Goal: Communication & Community: Answer question/provide support

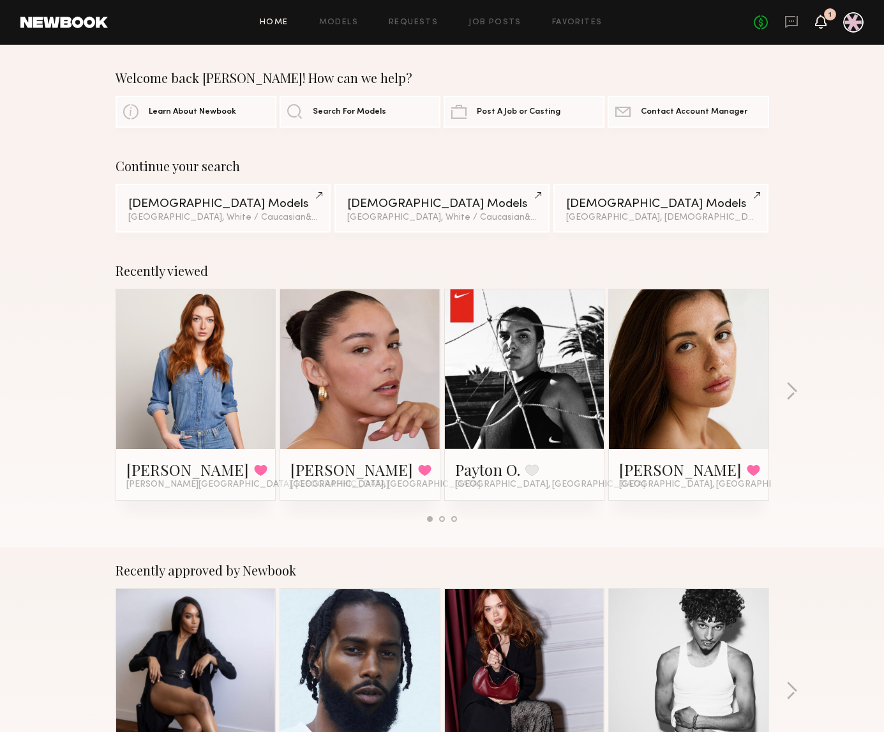
click at [824, 27] on icon at bounding box center [820, 22] width 11 height 14
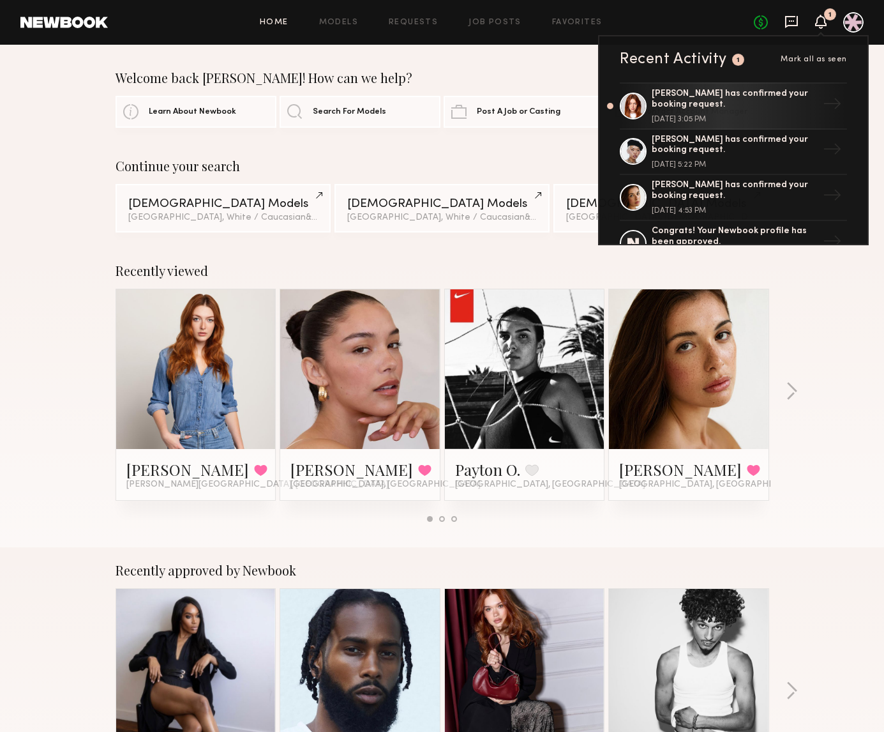
click at [794, 22] on icon at bounding box center [792, 22] width 14 height 14
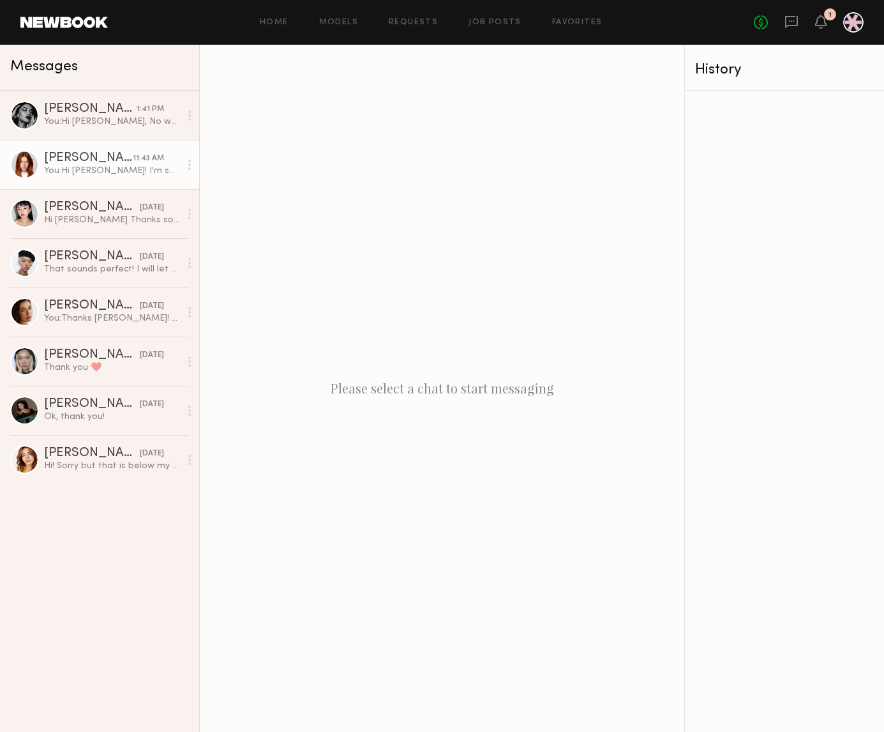
click at [84, 171] on div "You: Hi [PERSON_NAME]! I'm so sorry on the delayed response - yes let's do it f…" at bounding box center [112, 171] width 136 height 12
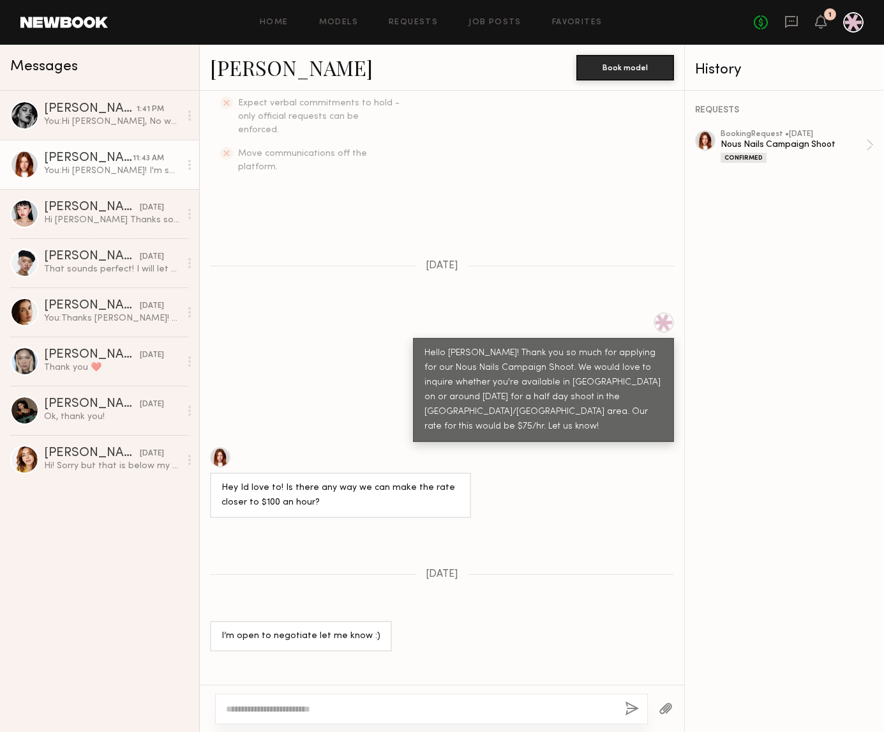
scroll to position [505, 0]
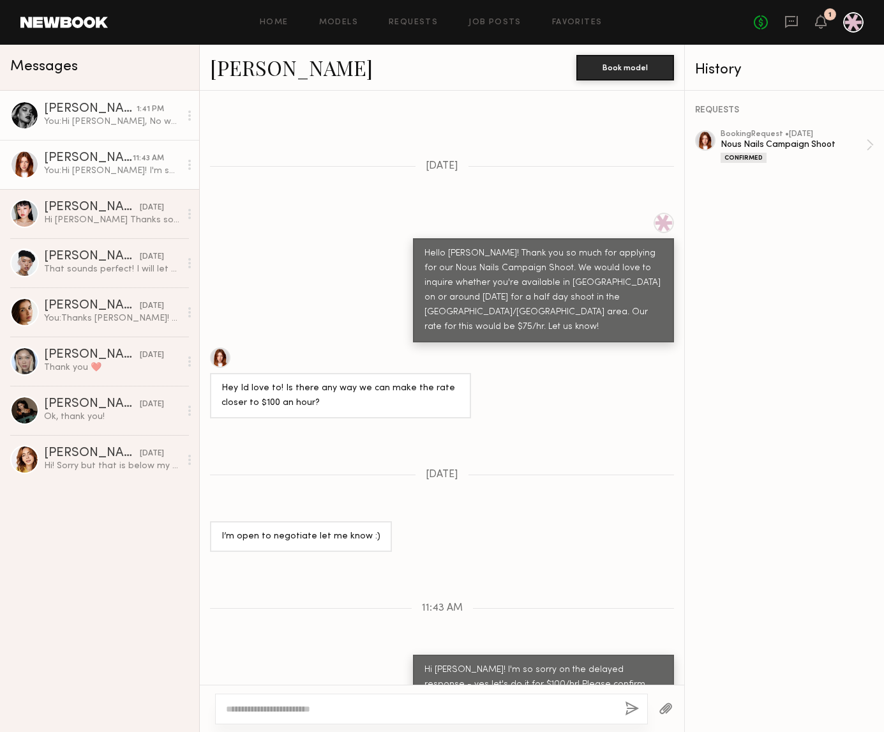
click at [118, 123] on div "You: Hi [PERSON_NAME], No worries, I totally understand! Would love to work wit…" at bounding box center [112, 122] width 136 height 12
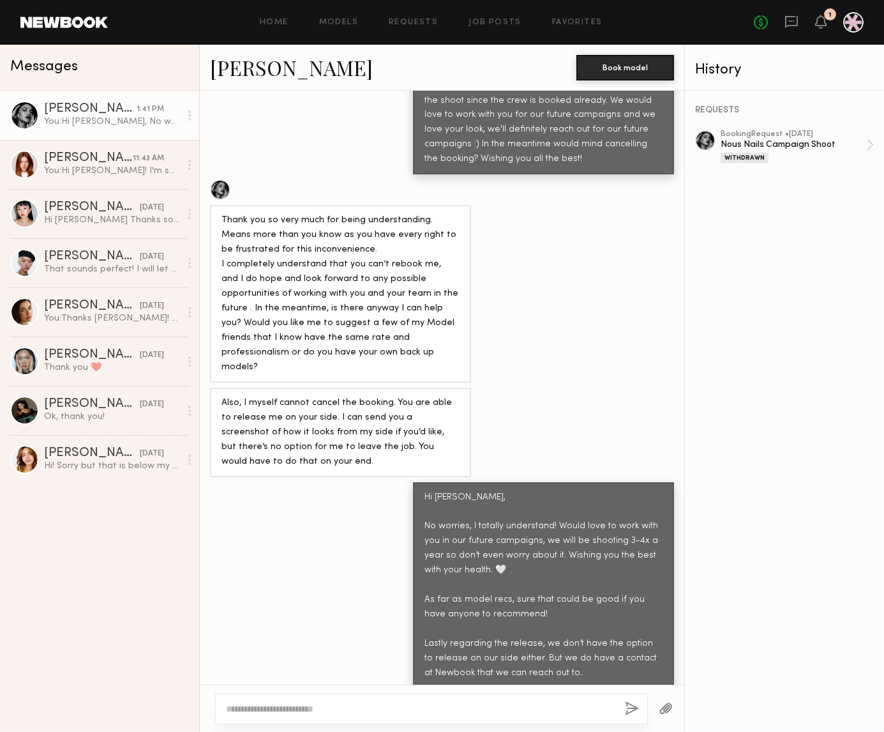
scroll to position [940, 0]
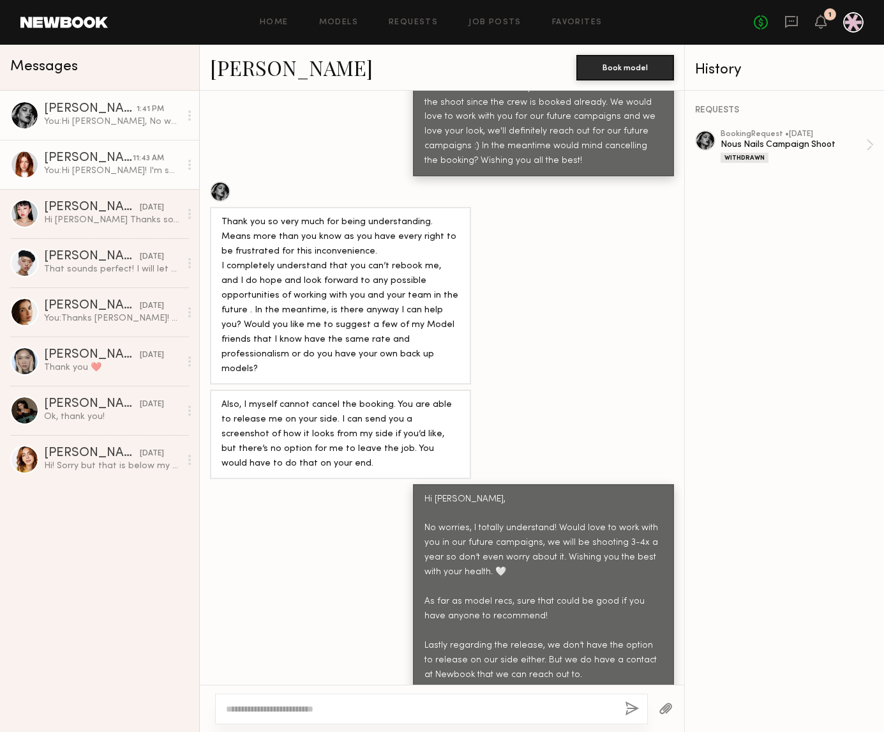
click at [75, 164] on div "[PERSON_NAME]" at bounding box center [88, 158] width 89 height 13
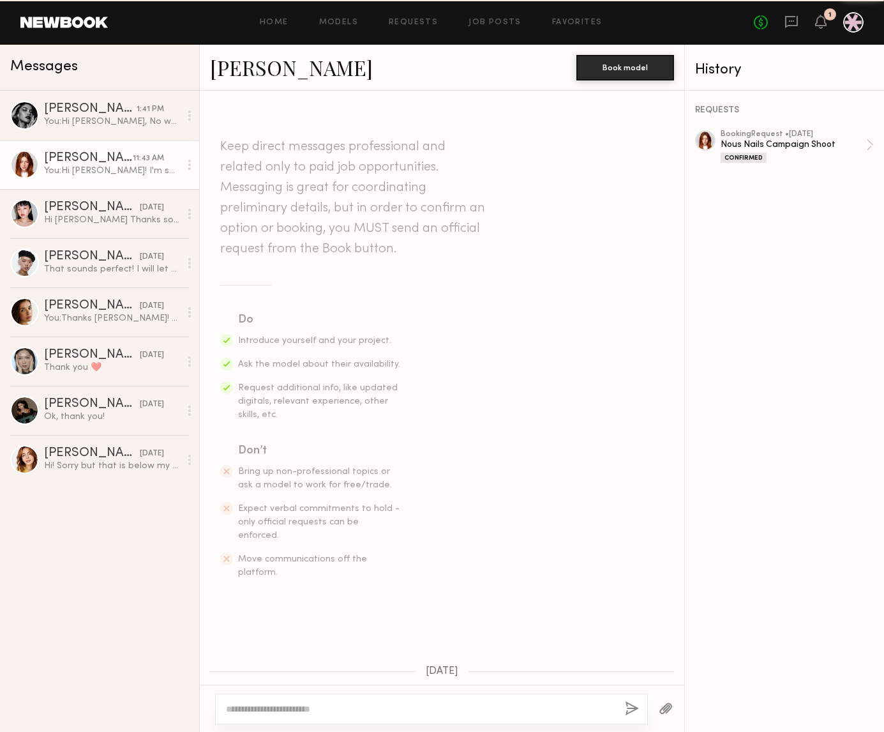
scroll to position [505, 0]
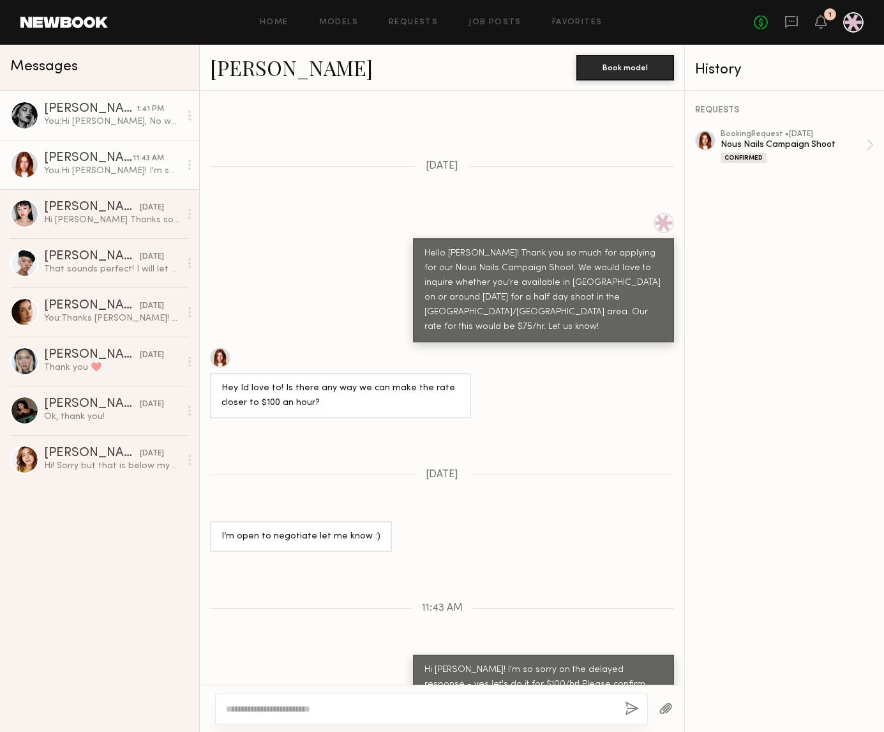
click at [107, 128] on link "[PERSON_NAME] 1:41 PM You: Hi [PERSON_NAME], No worries, I totally understand! …" at bounding box center [99, 115] width 199 height 49
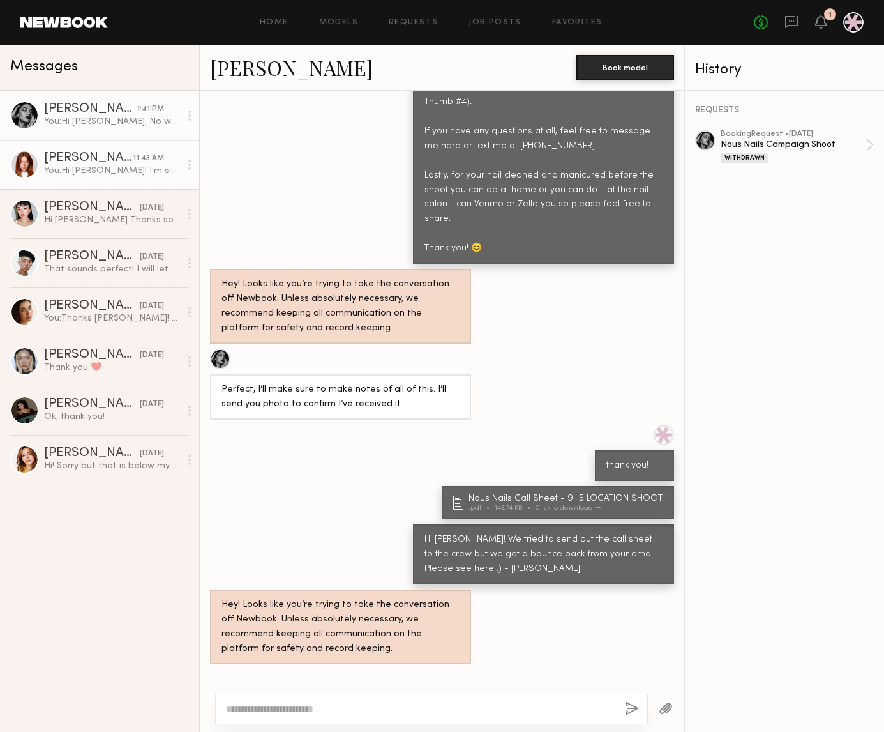
scroll to position [2256, 0]
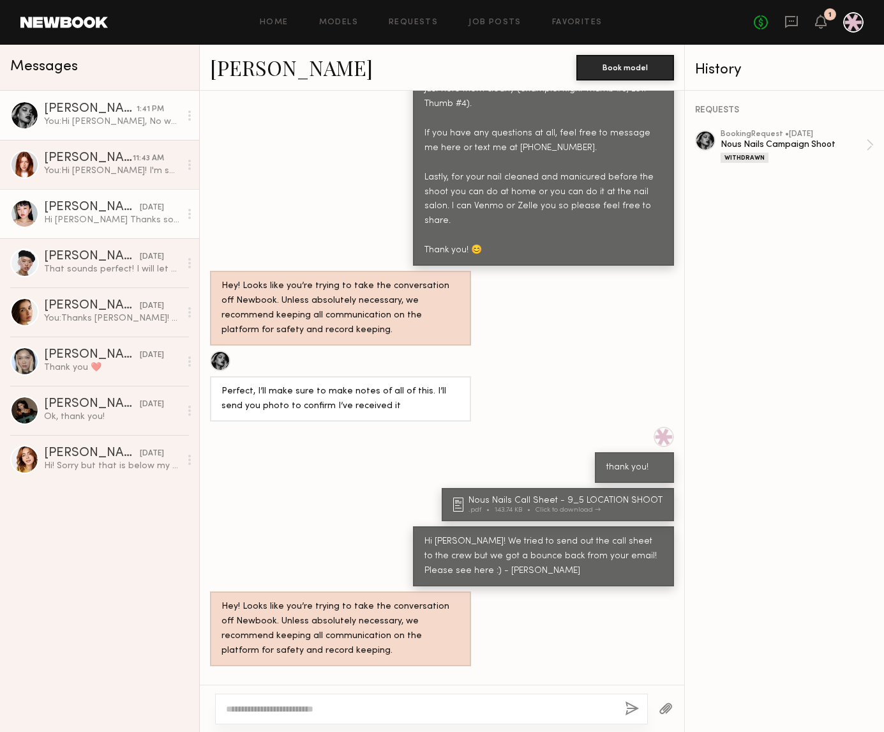
click at [81, 234] on link "[PERSON_NAME] [DATE] Hi [PERSON_NAME] Thanks so much for your kind words! I hop…" at bounding box center [99, 213] width 199 height 49
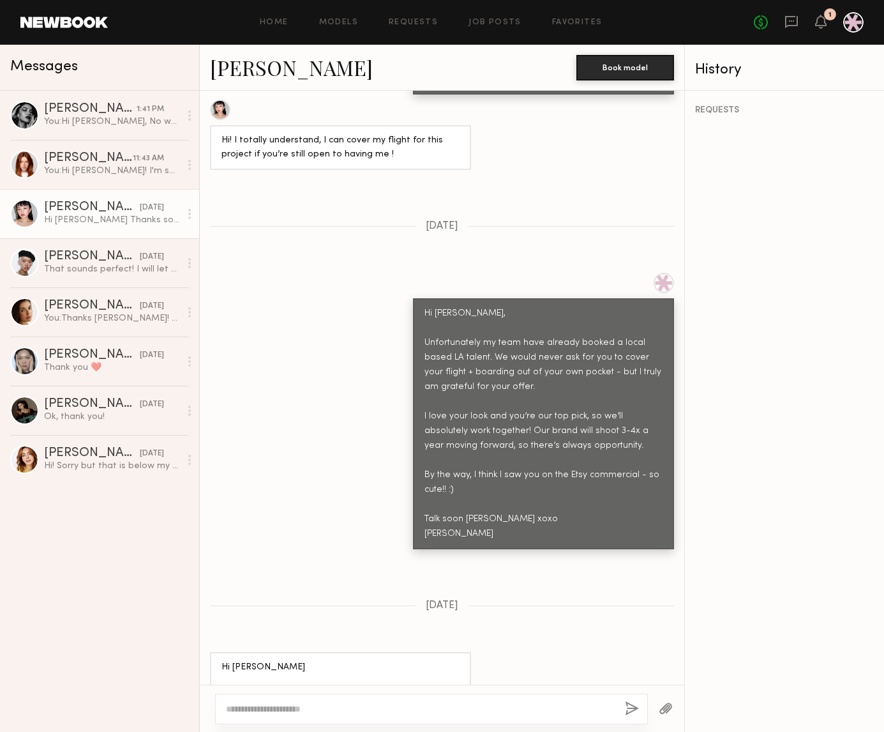
scroll to position [1753, 0]
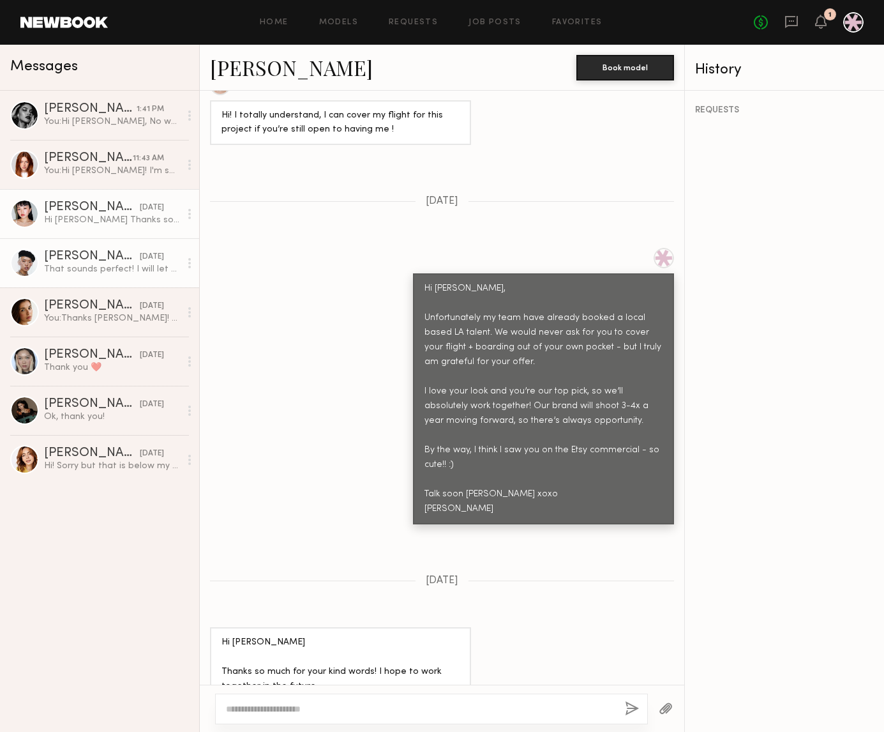
click at [99, 263] on div "That sounds perfect! I will let you know when the nail tips arrive! I received …" at bounding box center [112, 269] width 136 height 12
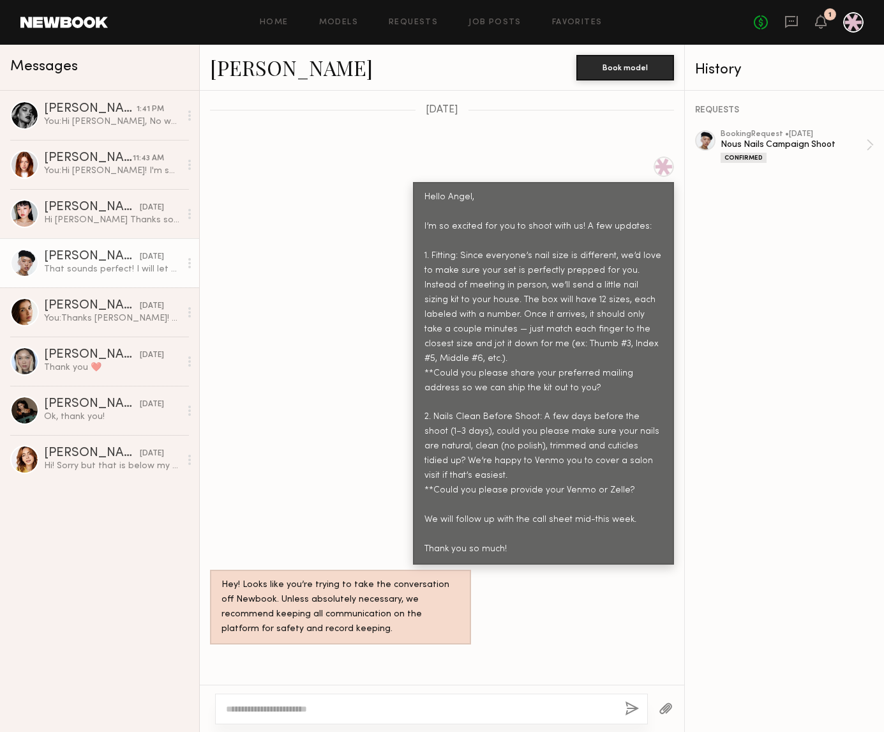
scroll to position [531, 0]
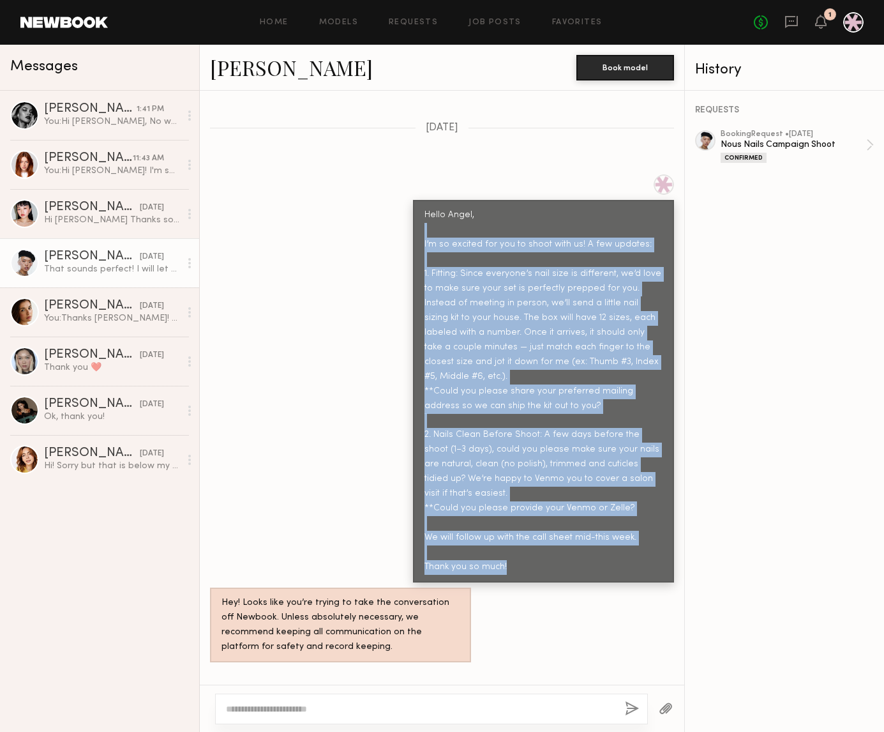
drag, startPoint x: 420, startPoint y: 236, endPoint x: 647, endPoint y: 550, distance: 387.9
click at [647, 550] on div "Hello Angel, I’m so excited for you to shoot with us! A few updates: 1. Fitting…" at bounding box center [543, 391] width 261 height 382
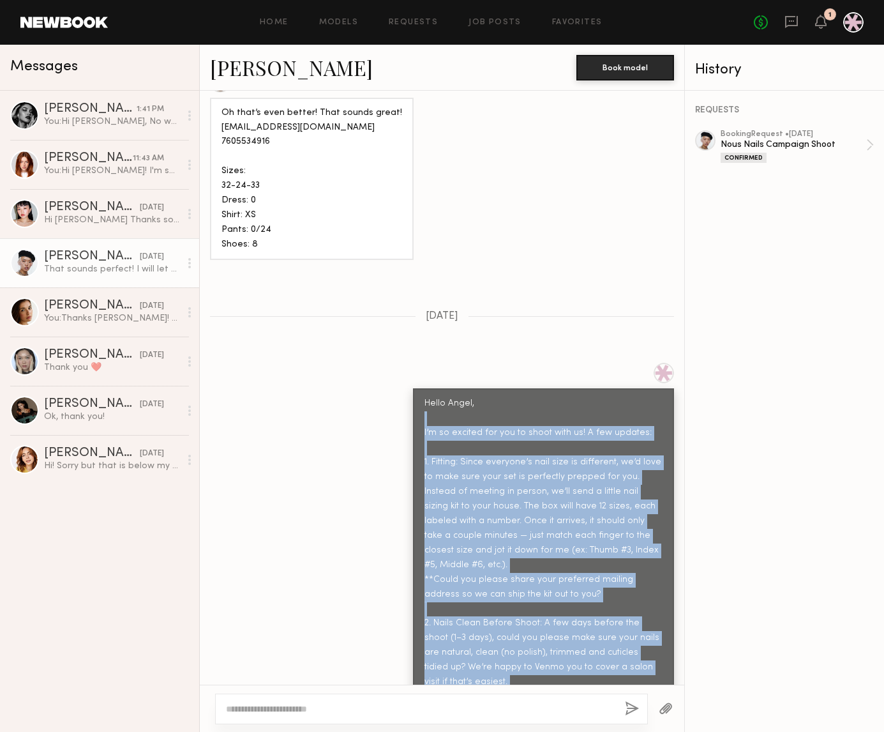
scroll to position [291, 0]
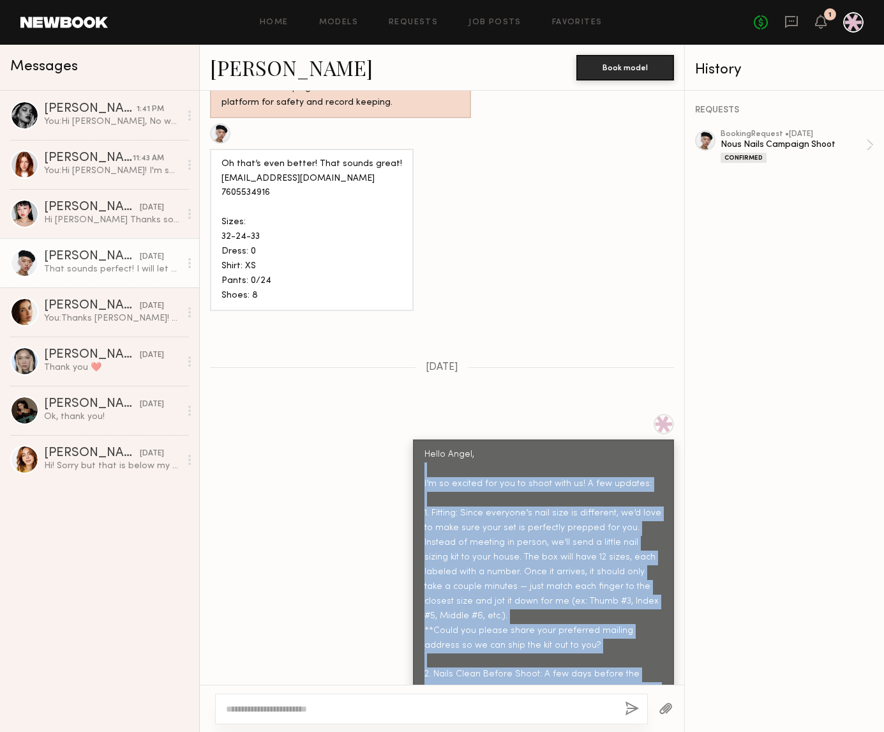
copy div "I’m so excited for you to shoot with us! A few updates: 1. Fitting: Since every…"
click at [82, 154] on div "[PERSON_NAME]" at bounding box center [88, 158] width 89 height 13
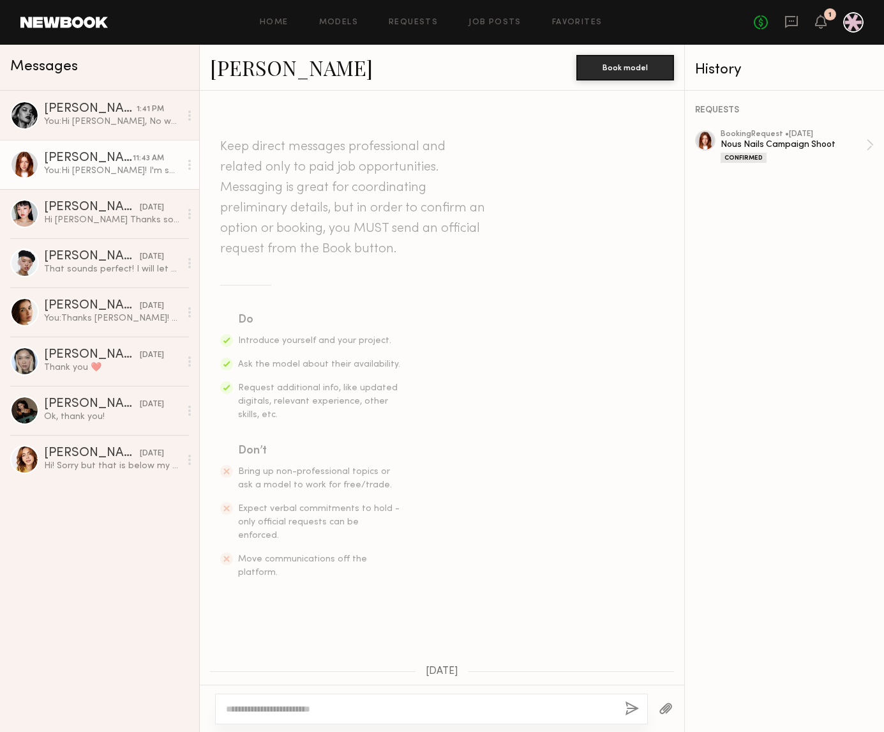
click at [411, 710] on textarea at bounding box center [420, 708] width 389 height 13
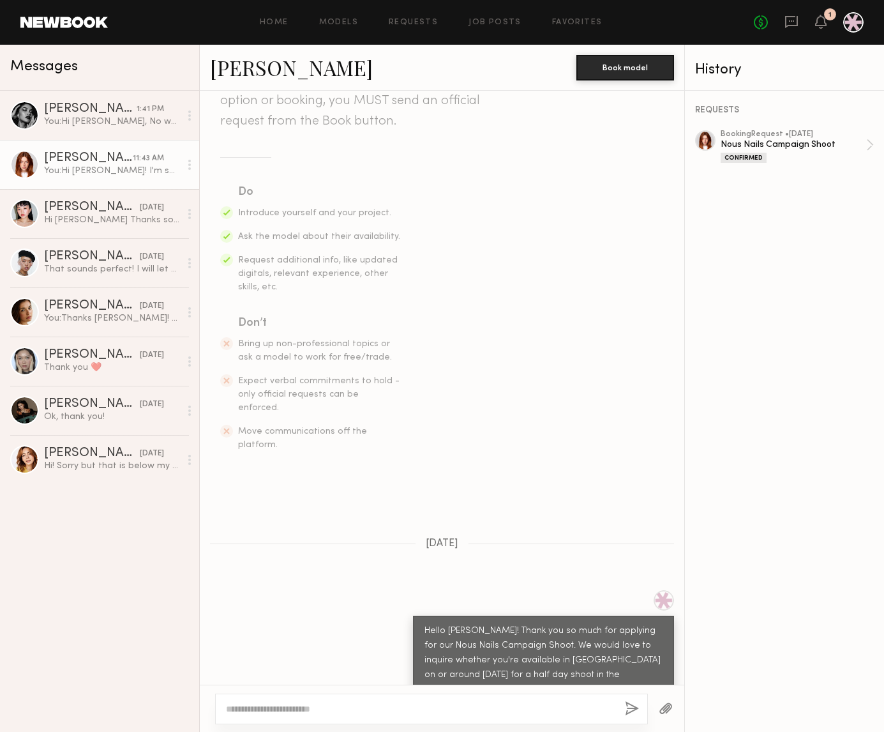
scroll to position [505, 0]
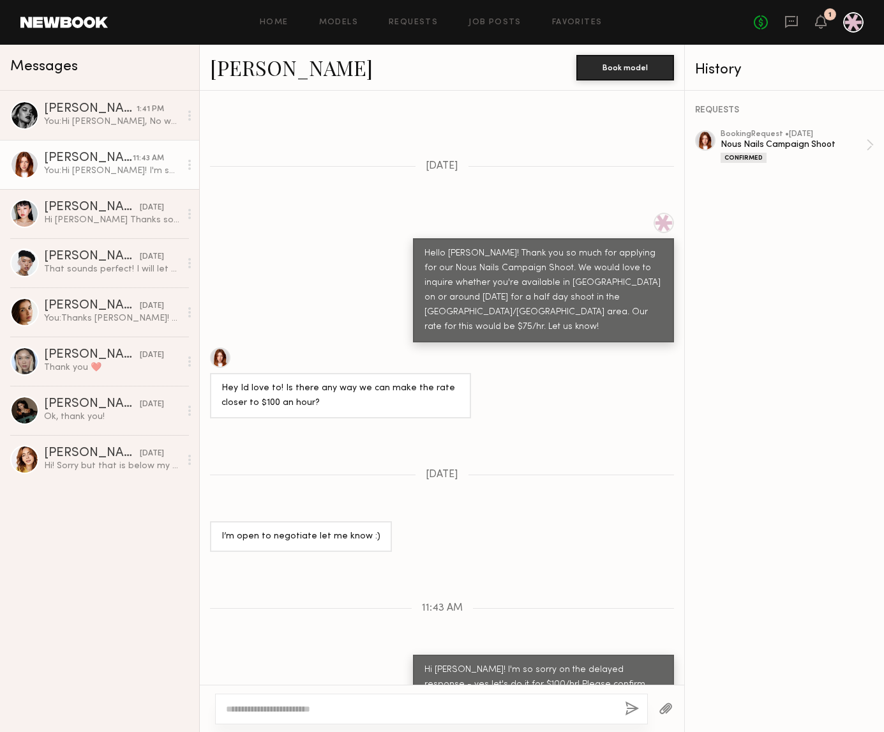
paste textarea "**********"
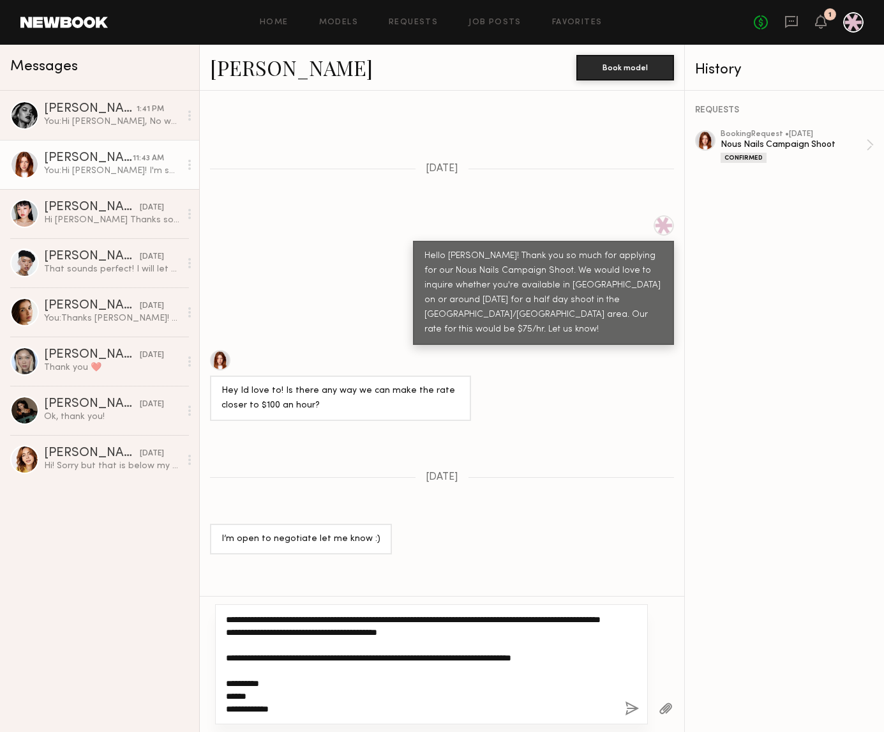
scroll to position [143, 0]
type textarea "**********"
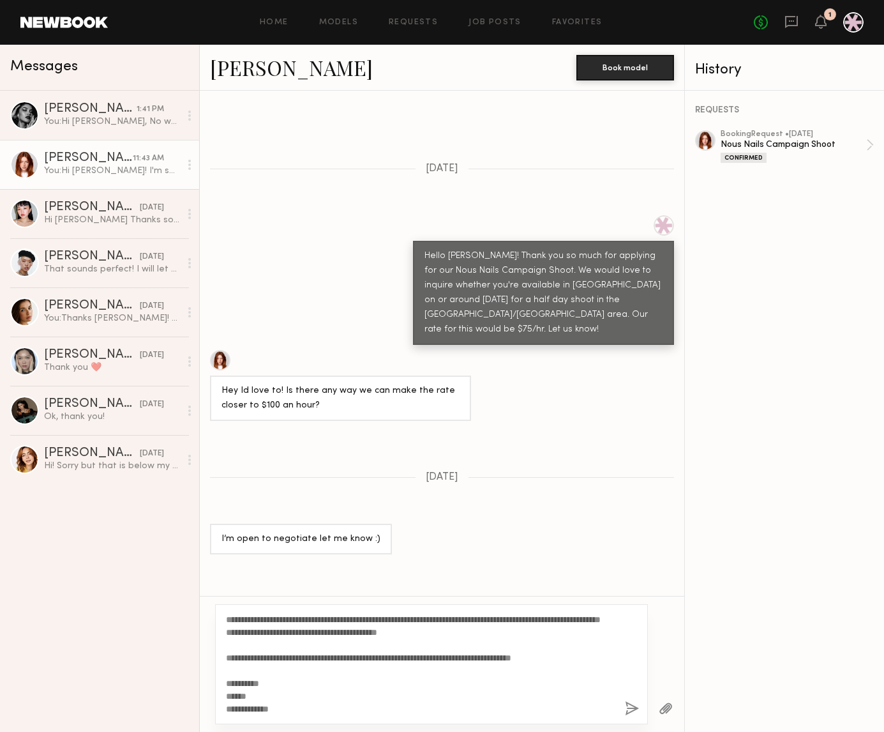
drag, startPoint x: 637, startPoint y: 708, endPoint x: 630, endPoint y: 712, distance: 8.0
click at [631, 709] on button "button" at bounding box center [632, 709] width 14 height 16
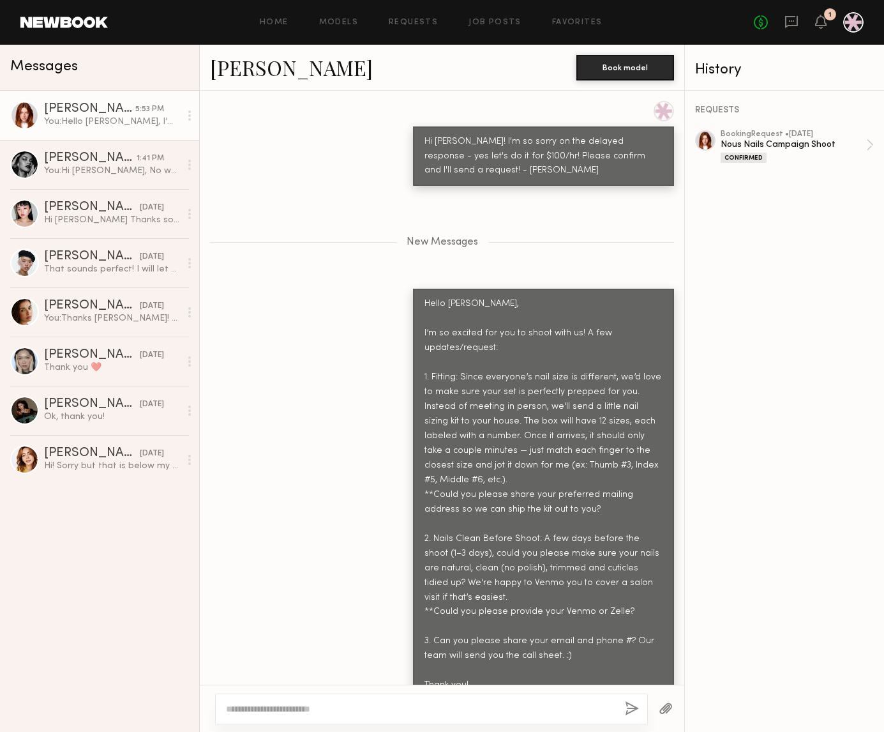
scroll to position [1138, 0]
